Goal: Task Accomplishment & Management: Manage account settings

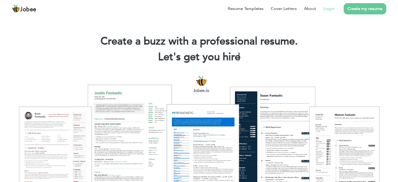
click at [331, 10] on link "Login" at bounding box center [329, 8] width 11 height 6
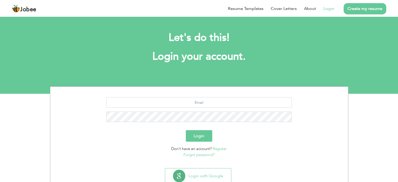
click at [201, 137] on button "Login" at bounding box center [199, 136] width 26 height 12
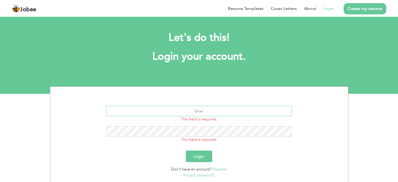
click at [198, 113] on input "text" at bounding box center [199, 111] width 186 height 10
type input "[EMAIL_ADDRESS][DOMAIN_NAME]"
click at [186, 151] on button "Login" at bounding box center [199, 157] width 26 height 12
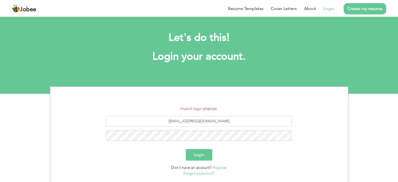
click at [206, 173] on link "Forgot password?" at bounding box center [199, 173] width 31 height 5
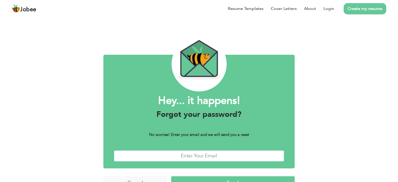
click at [200, 156] on input "text" at bounding box center [199, 155] width 170 height 11
type input "riazsandhu78@gmail.com"
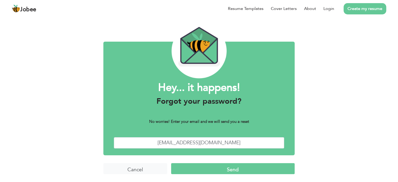
click at [226, 169] on input "Send" at bounding box center [233, 168] width 124 height 11
